Goal: Check status: Check status

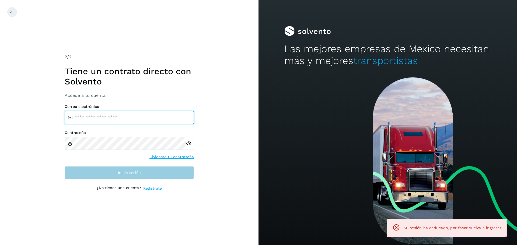
type input "**********"
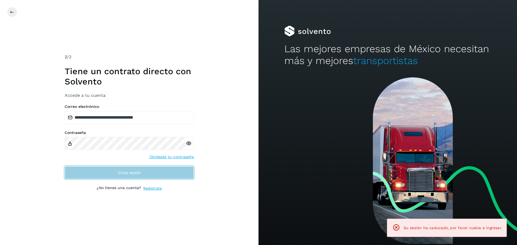
click at [106, 173] on button "Inicia sesión" at bounding box center [129, 172] width 129 height 13
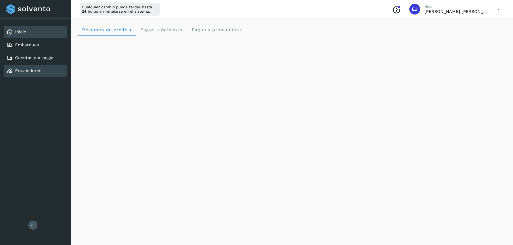
click at [35, 68] on link "Proveedores" at bounding box center [28, 70] width 26 height 5
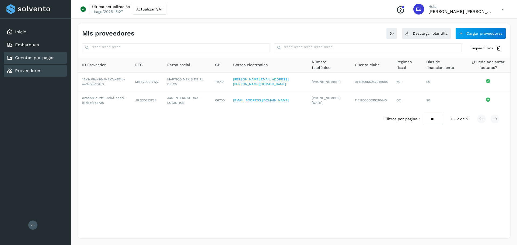
click at [44, 54] on div "Cuentas por pagar" at bounding box center [35, 58] width 63 height 12
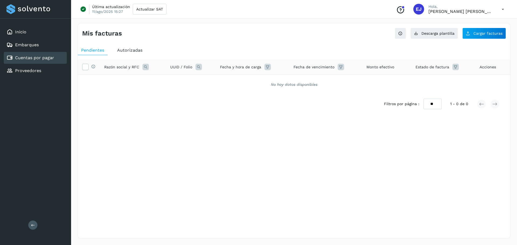
click at [121, 49] on span "Autorizadas" at bounding box center [129, 50] width 25 height 5
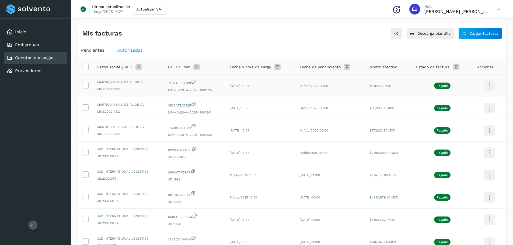
click at [492, 85] on icon at bounding box center [489, 86] width 13 height 13
click at [459, 100] on button "CEP" at bounding box center [463, 102] width 64 height 10
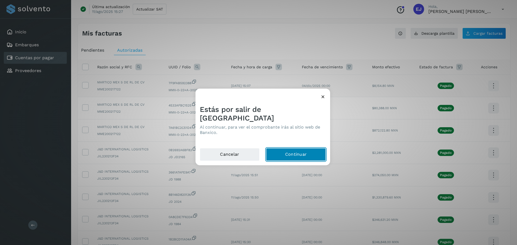
click at [273, 150] on button "Continuar" at bounding box center [296, 154] width 60 height 13
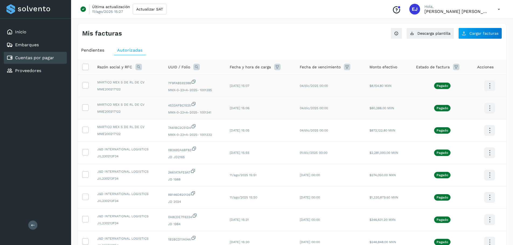
click at [492, 109] on icon at bounding box center [489, 108] width 13 height 13
click at [449, 124] on button "CEP" at bounding box center [463, 124] width 64 height 10
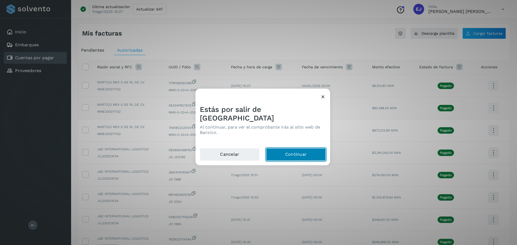
click at [296, 150] on button "Continuar" at bounding box center [296, 154] width 60 height 13
